Goal: Task Accomplishment & Management: Manage account settings

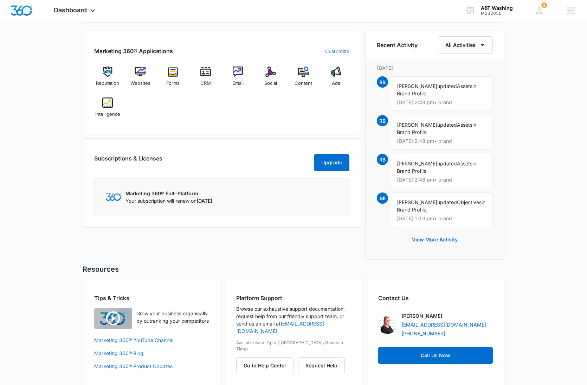
scroll to position [437, 0]
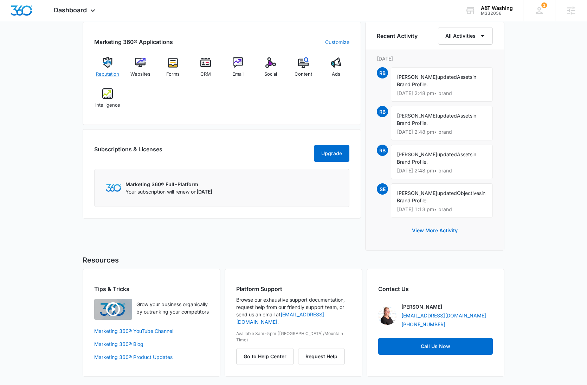
click at [108, 72] on span "Reputation" at bounding box center [107, 74] width 23 height 7
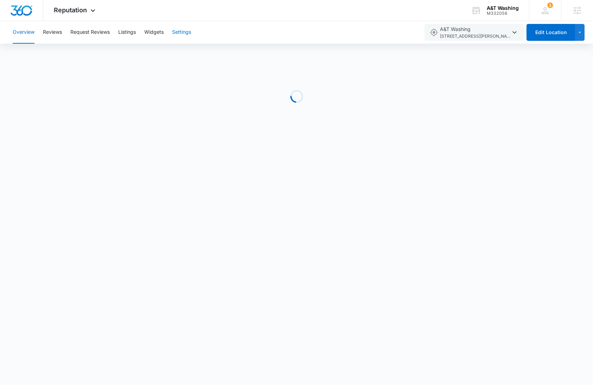
click at [185, 29] on button "Settings" at bounding box center [181, 32] width 19 height 23
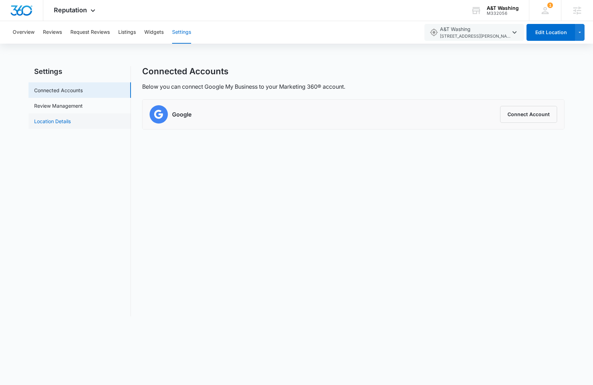
click at [71, 124] on link "Location Details" at bounding box center [52, 120] width 37 height 7
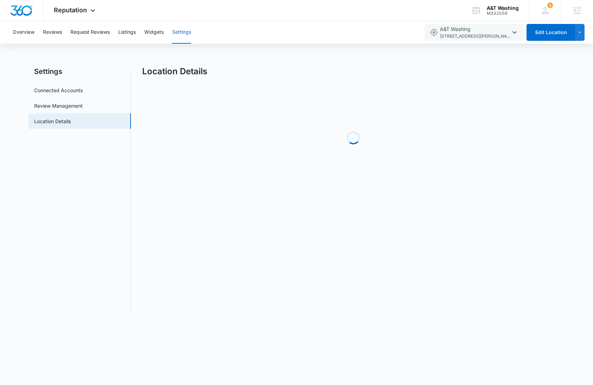
select select "Texas"
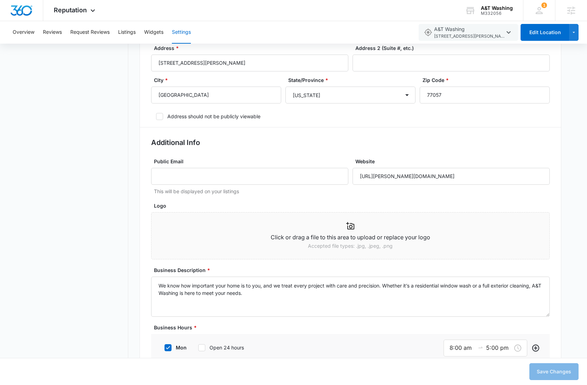
scroll to position [302, 0]
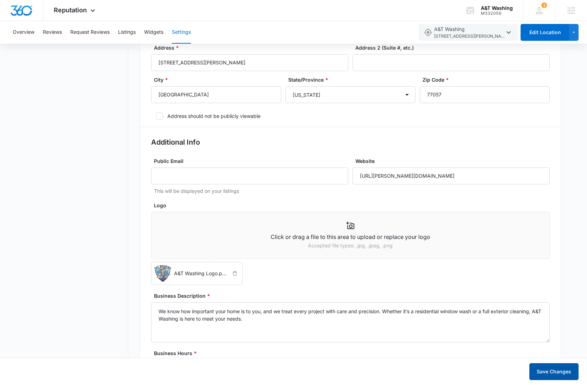
click at [553, 371] on button "Save Changes" at bounding box center [554, 371] width 49 height 17
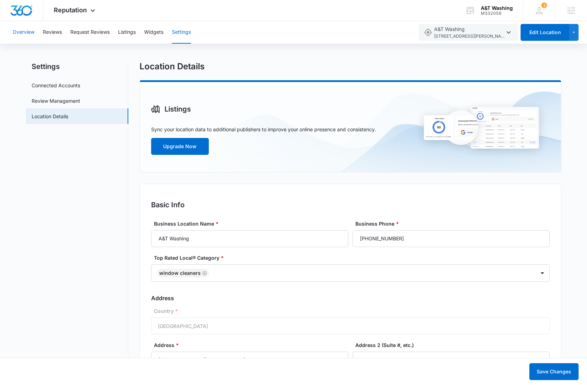
scroll to position [0, 0]
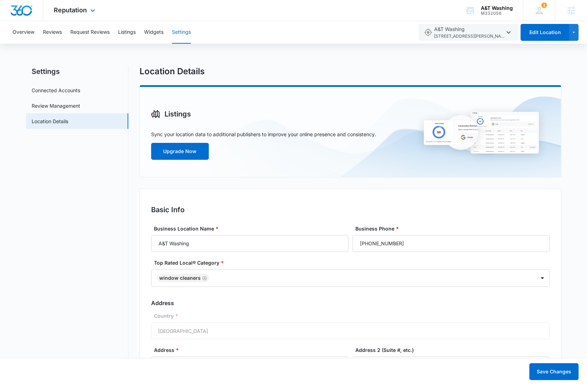
click at [27, 14] on img "Dashboard" at bounding box center [21, 10] width 23 height 11
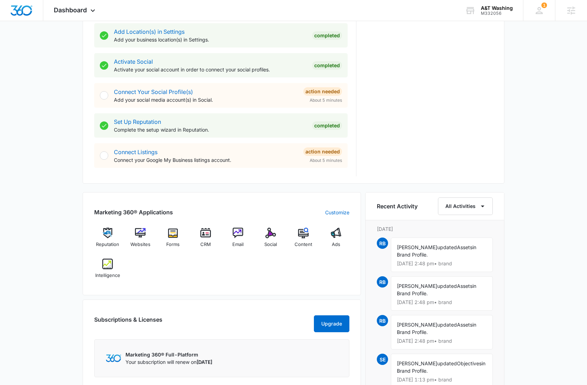
scroll to position [437, 0]
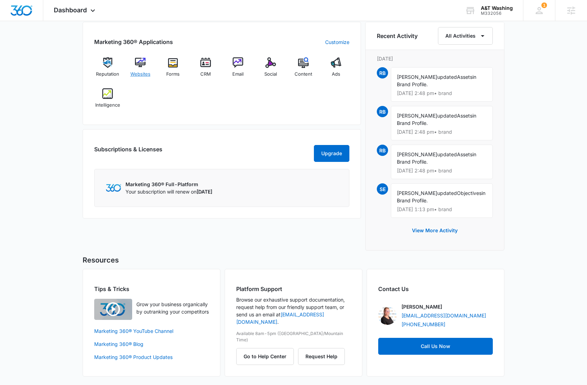
click at [143, 68] on div "Websites" at bounding box center [140, 69] width 27 height 25
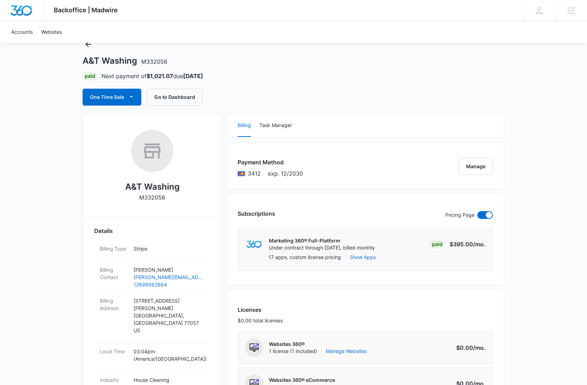
scroll to position [310, 0]
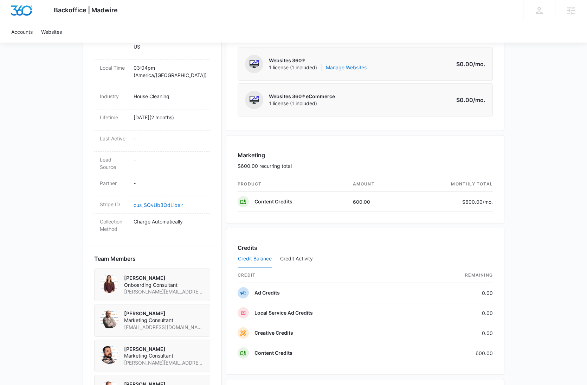
click at [342, 70] on link "Manage Websites" at bounding box center [346, 67] width 41 height 7
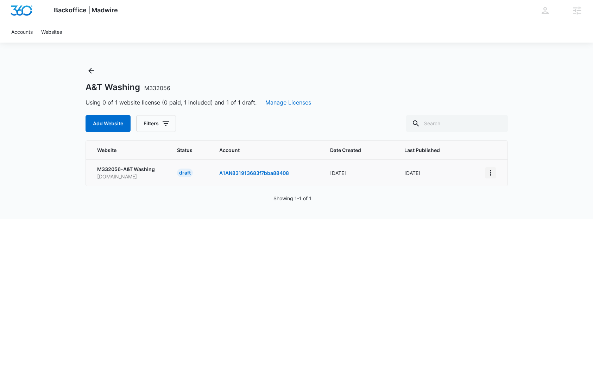
click at [491, 172] on icon "View More" at bounding box center [490, 172] width 8 height 8
click at [521, 224] on div "Activate Draft" at bounding box center [514, 224] width 42 height 5
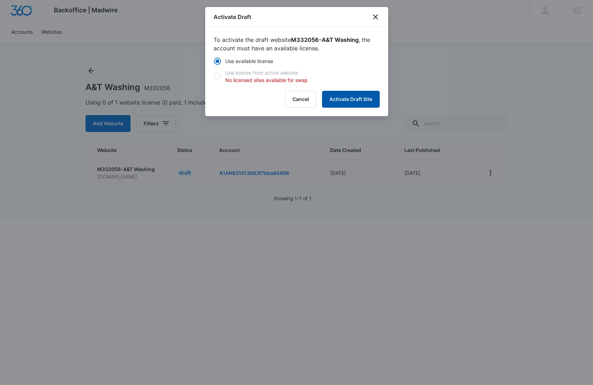
click at [356, 103] on button "Activate Draft Site" at bounding box center [351, 99] width 58 height 17
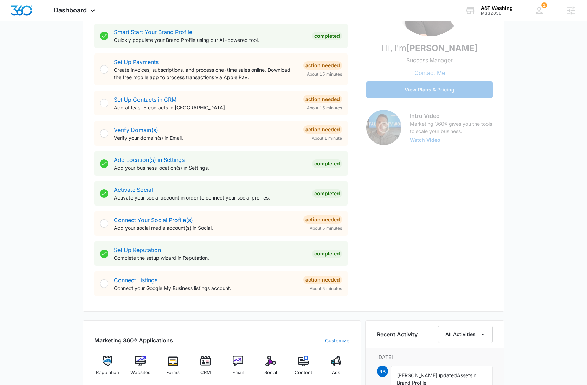
scroll to position [427, 0]
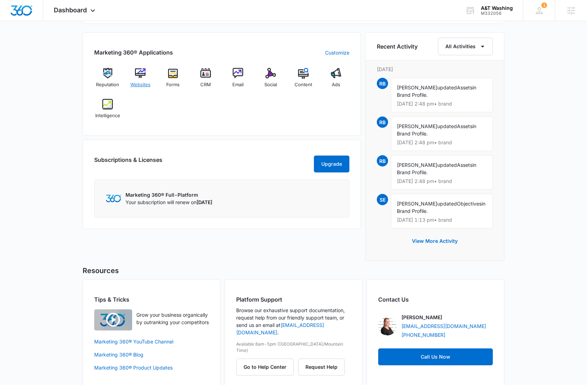
click at [138, 81] on span "Websites" at bounding box center [140, 84] width 20 height 7
